Goal: Find specific page/section: Find specific page/section

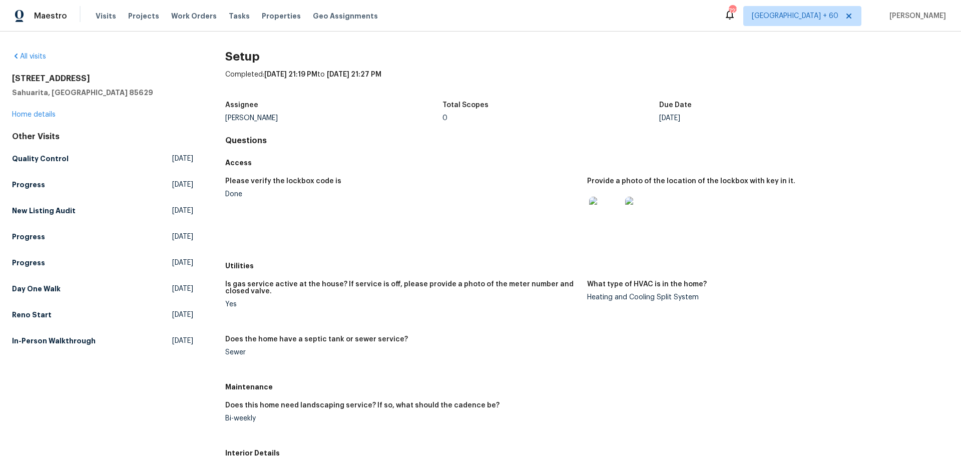
click at [36, 61] on div "All visits" at bounding box center [102, 57] width 181 height 10
click at [37, 56] on link "All visits" at bounding box center [29, 56] width 34 height 7
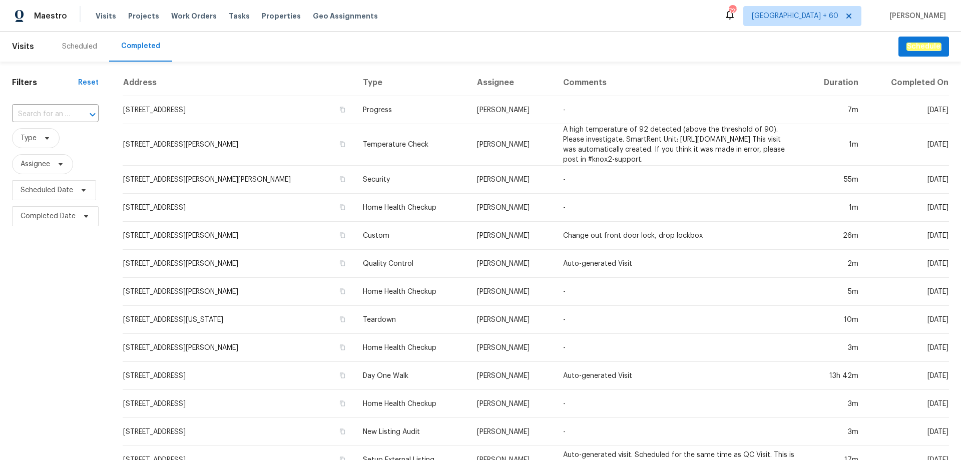
click at [79, 112] on div at bounding box center [86, 115] width 26 height 14
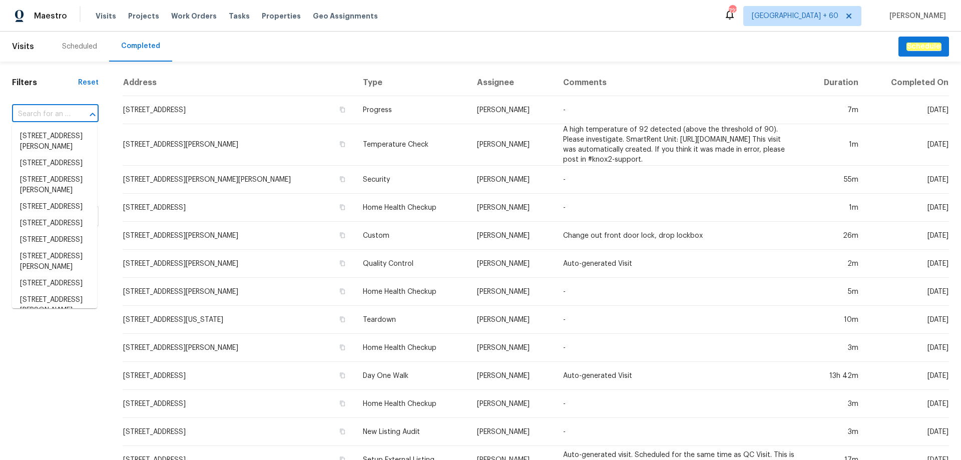
paste input "[STREET_ADDRESS]"
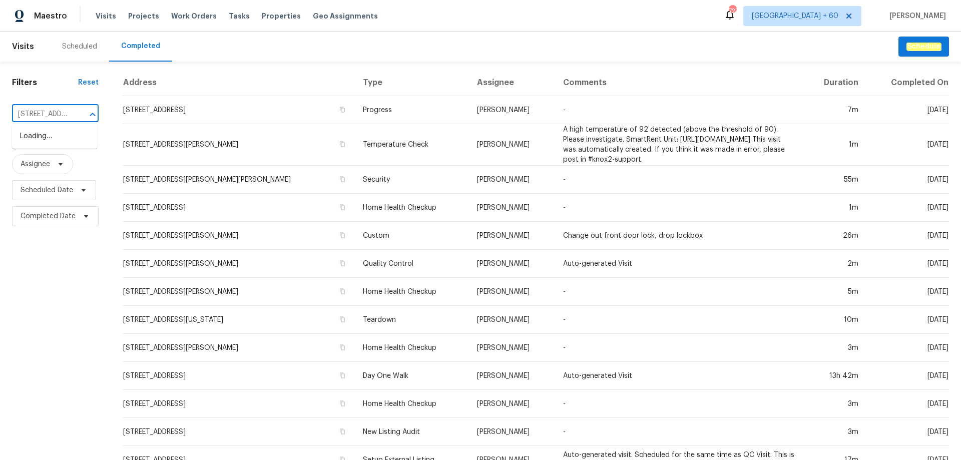
scroll to position [0, 83]
type input "[STREET_ADDRESS]"
click at [52, 113] on input "text" at bounding box center [41, 115] width 59 height 16
paste input "[STREET_ADDRESS]"
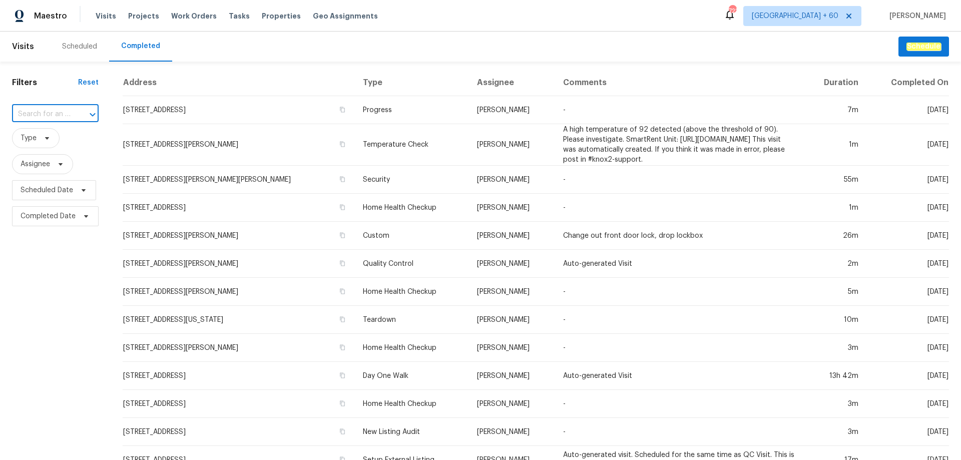
type input "[STREET_ADDRESS]"
click at [56, 145] on li "[STREET_ADDRESS]" at bounding box center [54, 136] width 85 height 17
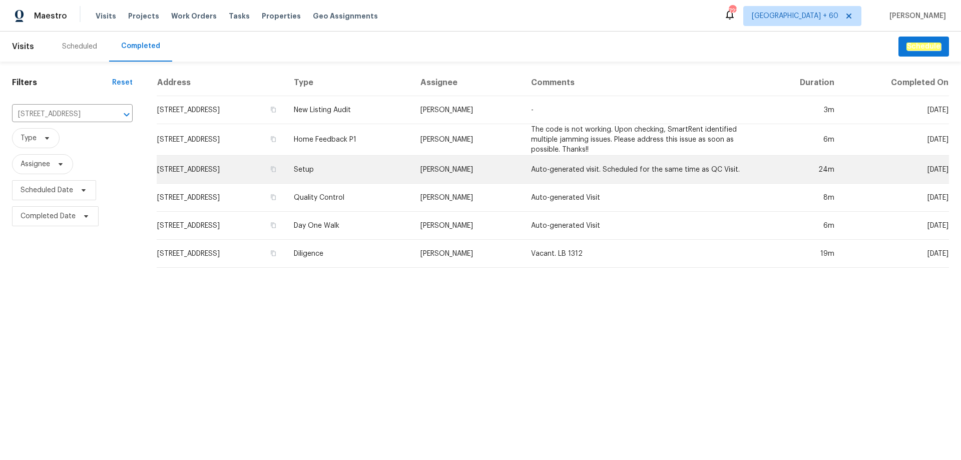
click at [250, 176] on td "[STREET_ADDRESS]" at bounding box center [221, 170] width 129 height 28
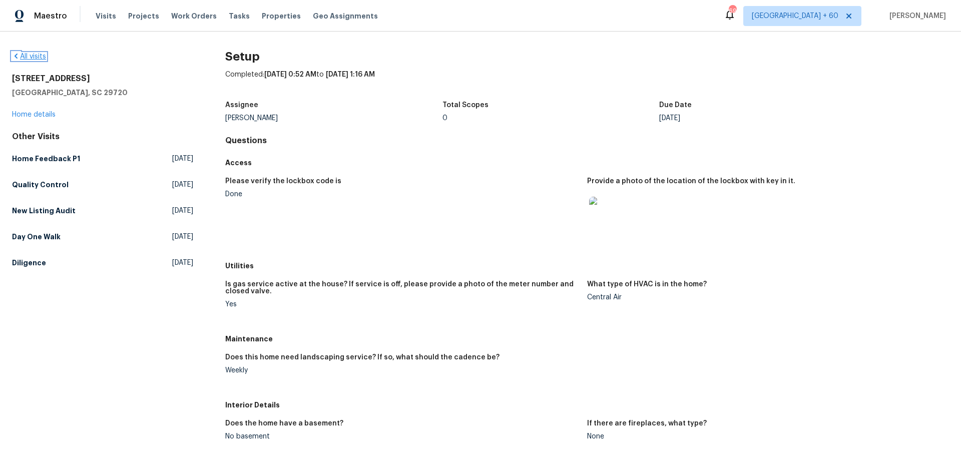
click at [25, 54] on link "All visits" at bounding box center [29, 56] width 34 height 7
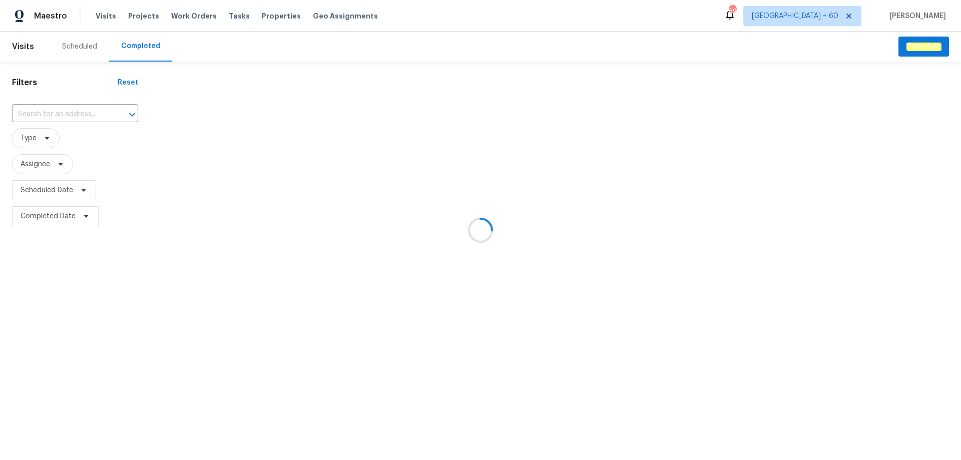
click at [62, 115] on div at bounding box center [480, 230] width 961 height 460
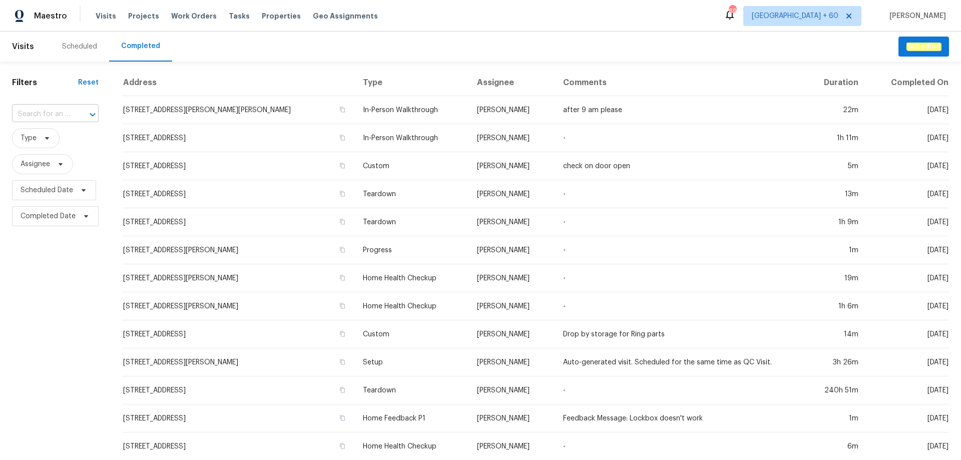
click at [62, 115] on input "text" at bounding box center [41, 115] width 59 height 16
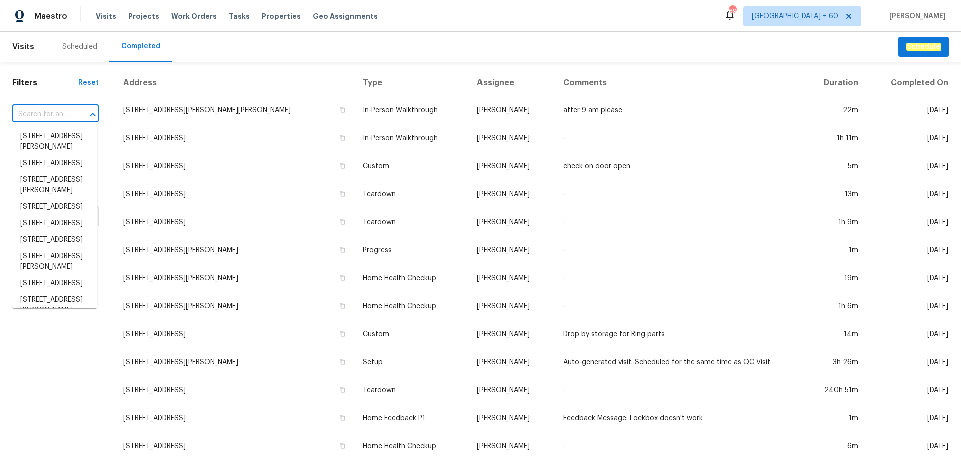
paste input "[STREET_ADDRESS]"
type input "[STREET_ADDRESS]"
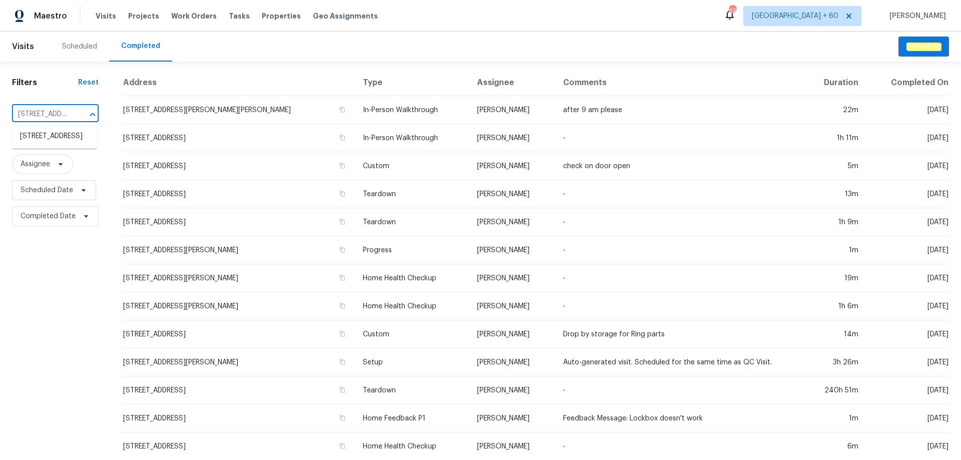
scroll to position [0, 83]
click at [67, 145] on li "[STREET_ADDRESS]" at bounding box center [54, 136] width 85 height 17
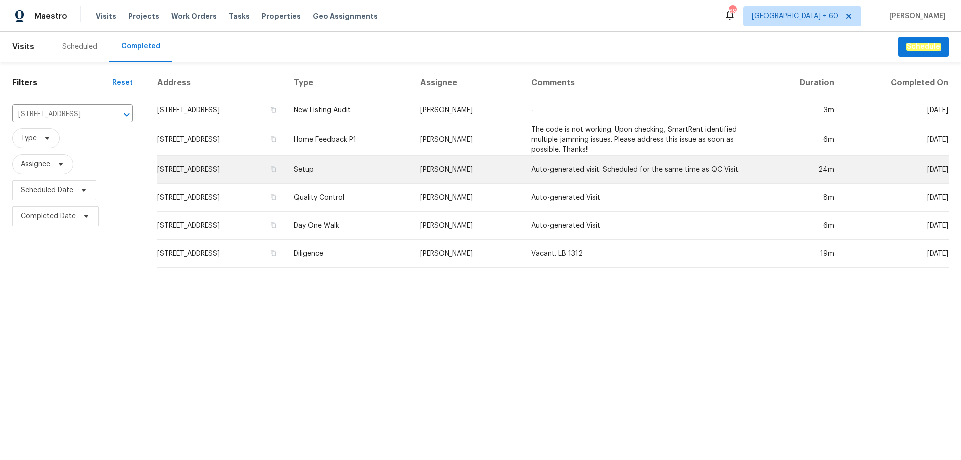
click at [236, 169] on td "[STREET_ADDRESS]" at bounding box center [221, 170] width 129 height 28
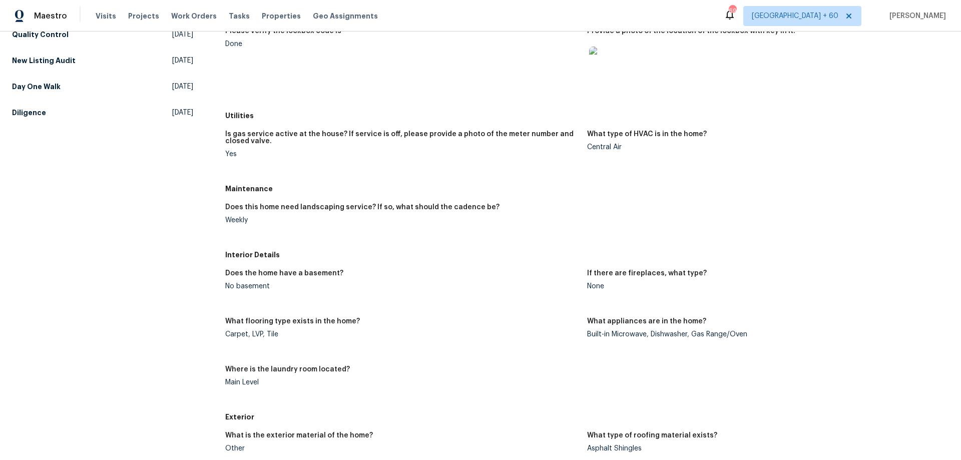
scroll to position [250, 0]
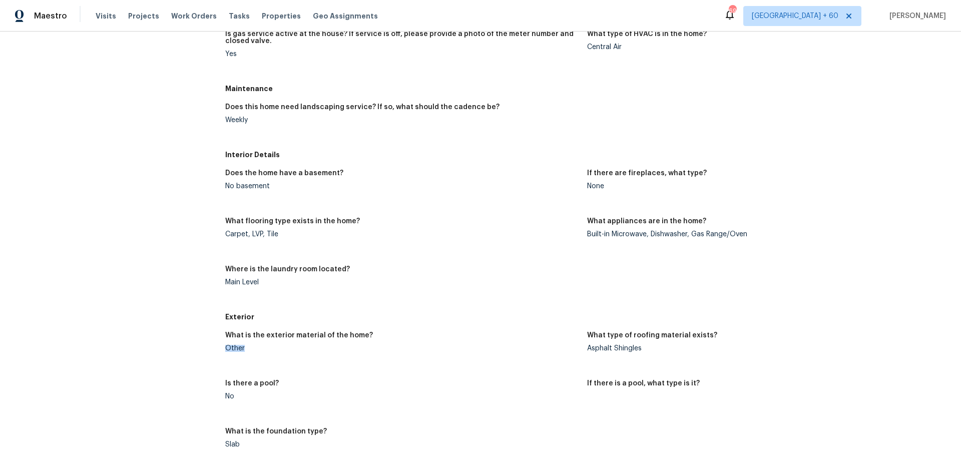
drag, startPoint x: 219, startPoint y: 349, endPoint x: 276, endPoint y: 350, distance: 56.6
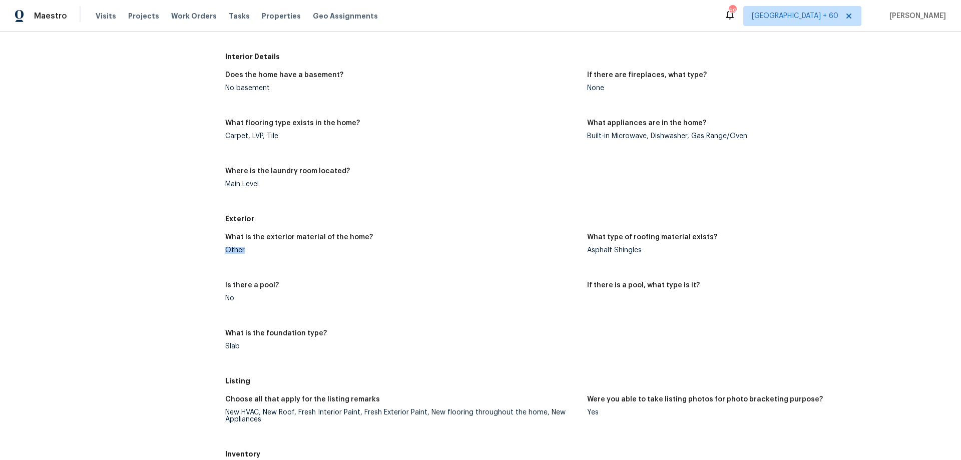
scroll to position [350, 0]
